Goal: Information Seeking & Learning: Understand process/instructions

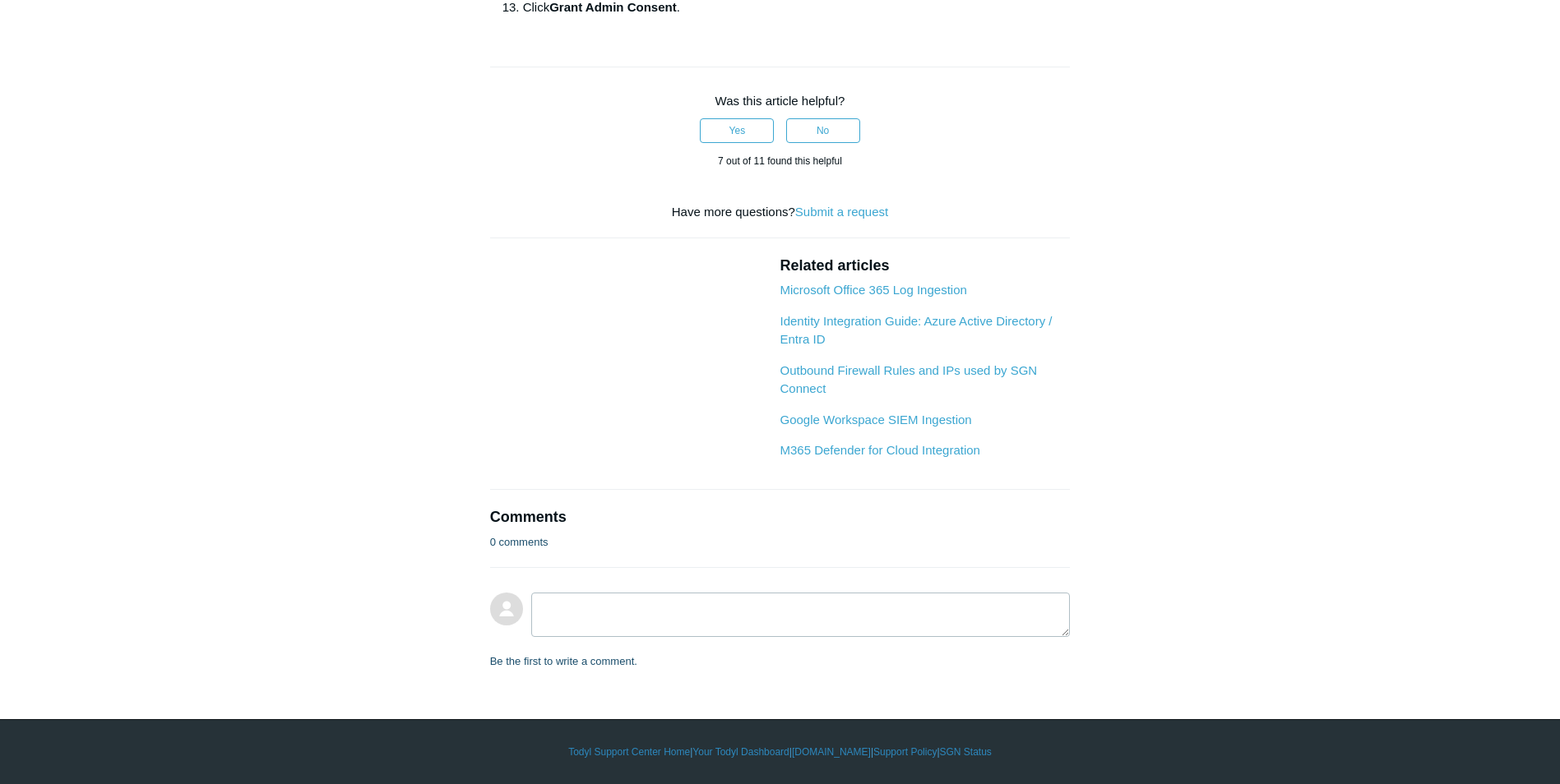
scroll to position [1315, 0]
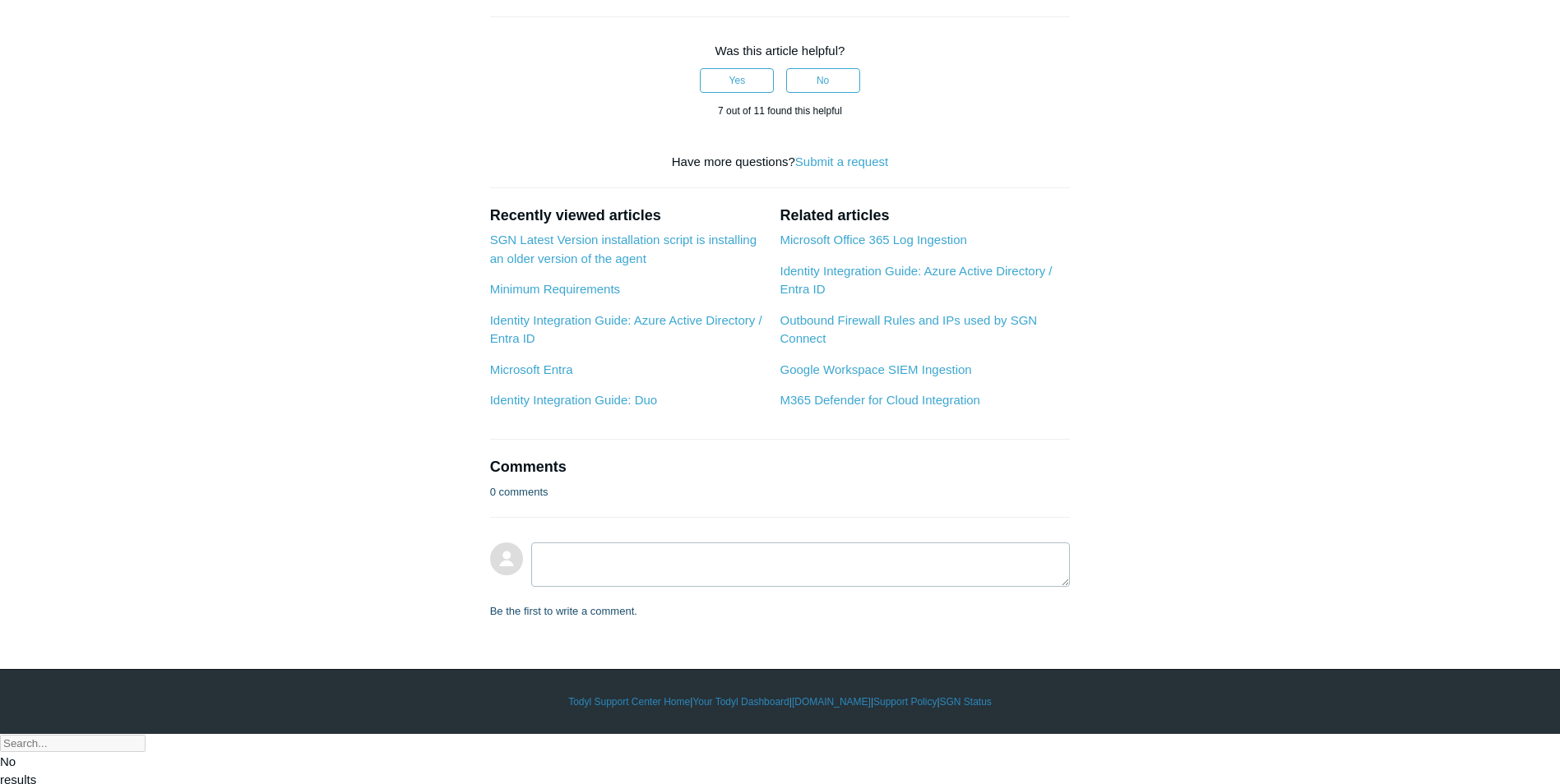
drag, startPoint x: 1064, startPoint y: 68, endPoint x: 1066, endPoint y: 78, distance: 10.2
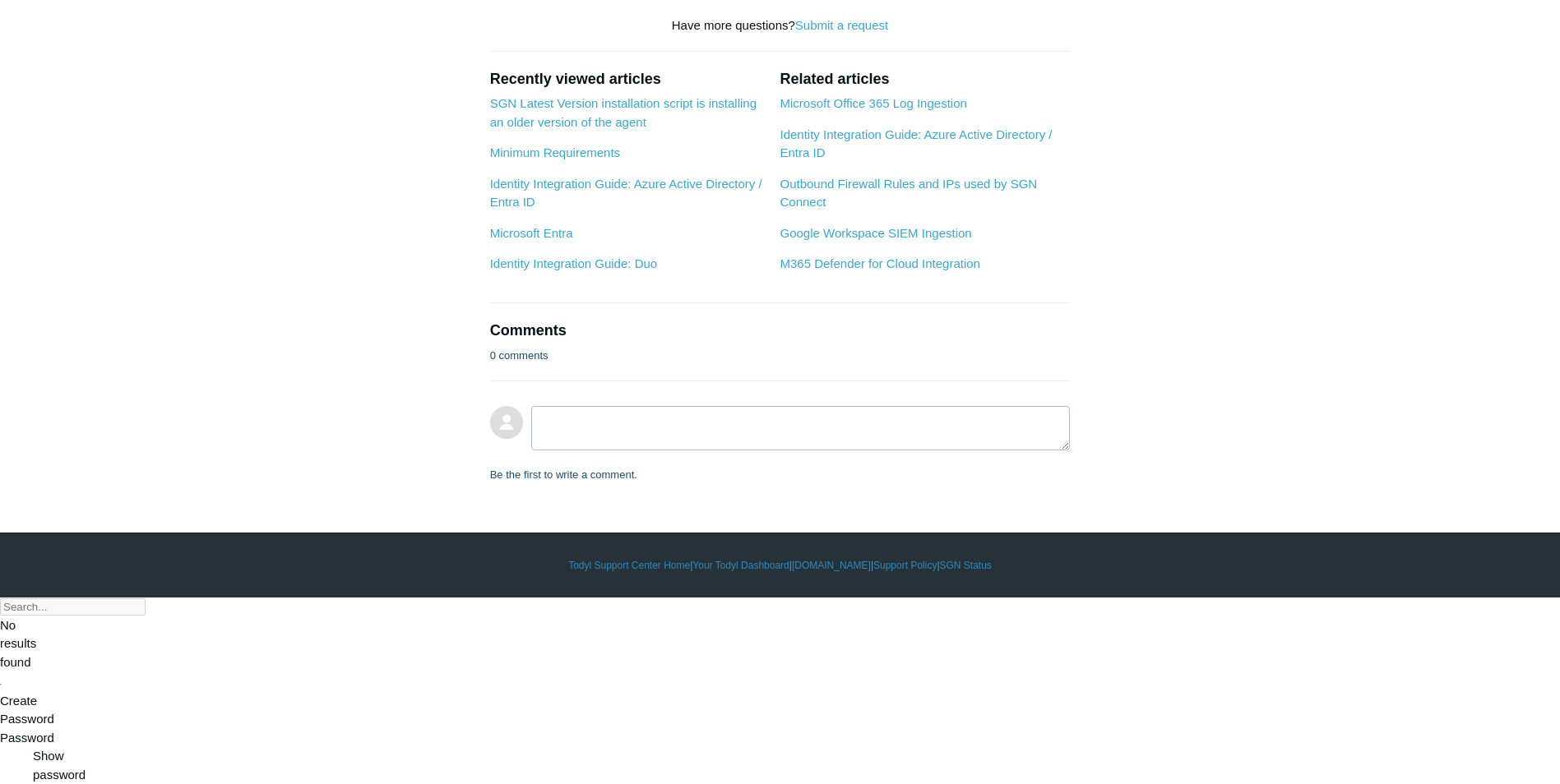
scroll to position [1480, 0]
drag, startPoint x: 1546, startPoint y: 530, endPoint x: 1548, endPoint y: 486, distance: 44.0
